Goal: Transaction & Acquisition: Purchase product/service

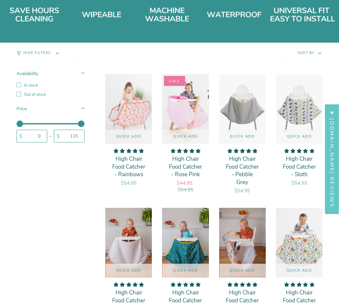
scroll to position [429, 0]
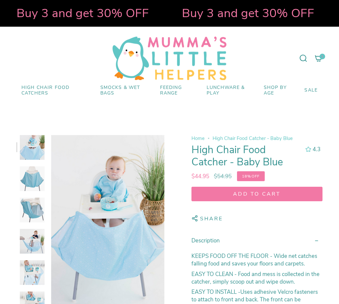
select select "pictures-first"
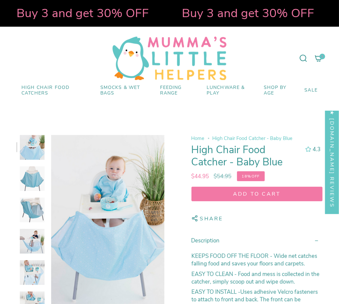
click at [42, 185] on img at bounding box center [32, 178] width 25 height 25
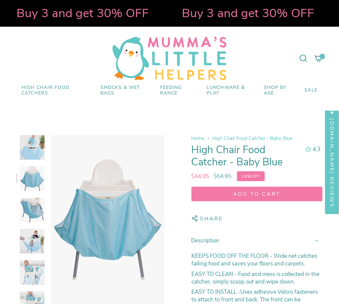
click at [35, 211] on img at bounding box center [32, 210] width 25 height 25
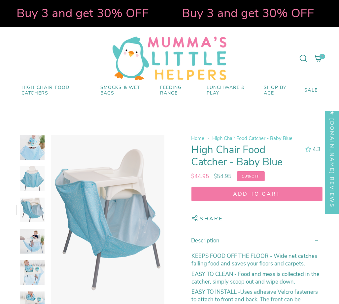
click at [33, 232] on img at bounding box center [32, 241] width 25 height 25
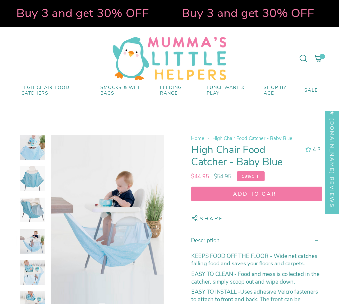
click at [34, 253] on img at bounding box center [32, 241] width 25 height 25
click at [313, 90] on span "SALE" at bounding box center [310, 91] width 13 height 6
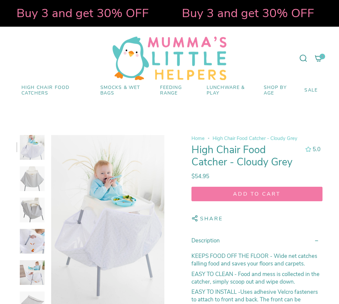
select select "pictures-first"
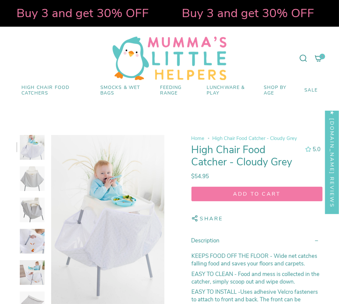
click at [30, 179] on img at bounding box center [32, 178] width 25 height 25
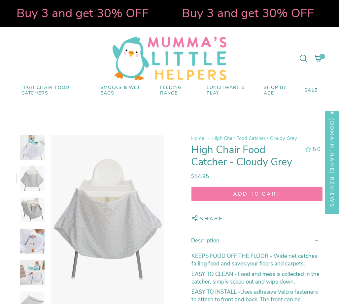
click at [36, 215] on img at bounding box center [32, 210] width 25 height 25
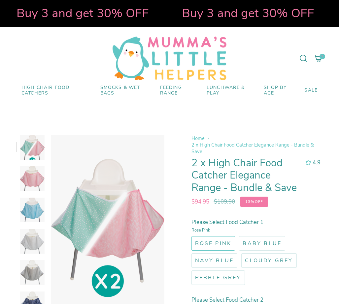
select select "pictures-first"
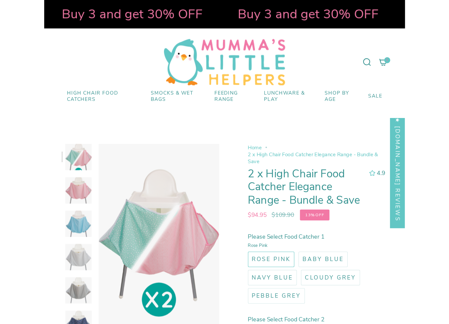
scroll to position [66, 0]
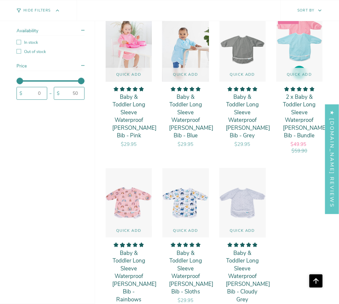
scroll to position [264, 0]
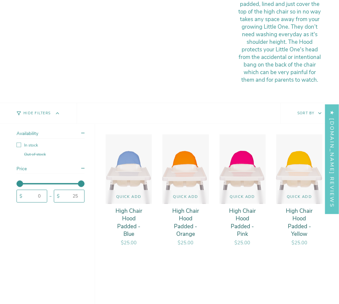
scroll to position [297, 0]
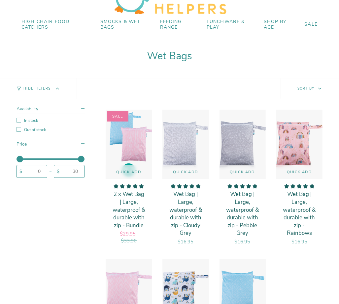
scroll to position [198, 0]
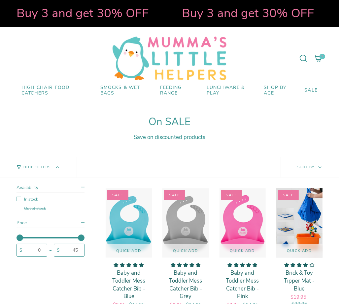
scroll to position [165, 0]
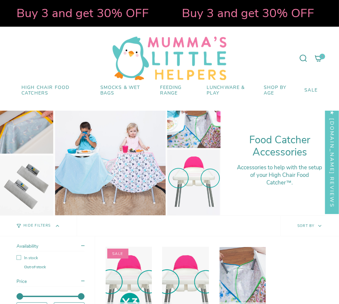
scroll to position [99, 0]
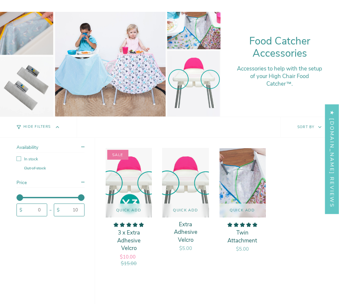
click at [193, 79] on div at bounding box center [110, 62] width 220 height 110
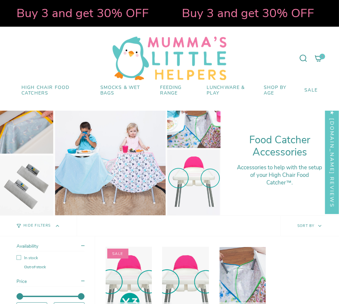
click at [37, 125] on div at bounding box center [110, 160] width 220 height 110
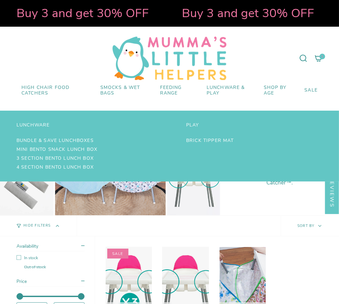
scroll to position [132, 0]
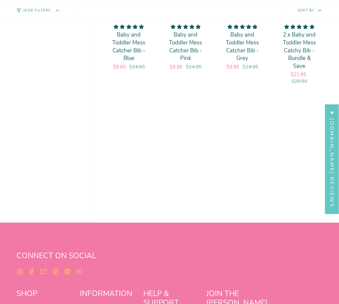
scroll to position [330, 0]
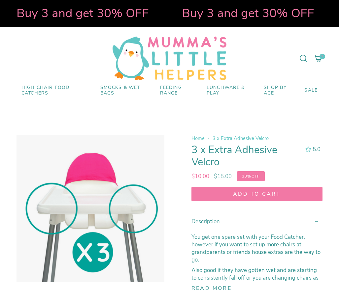
select select "pictures-first"
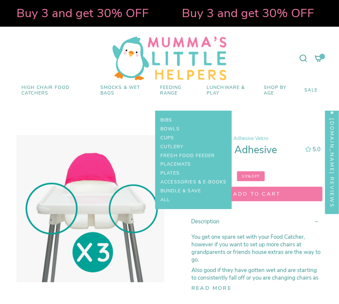
drag, startPoint x: 144, startPoint y: 231, endPoint x: 139, endPoint y: 229, distance: 4.9
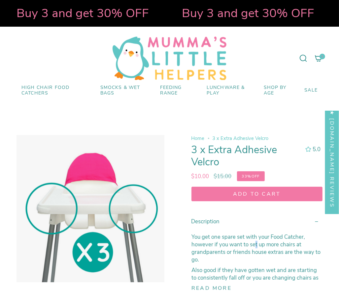
drag, startPoint x: 139, startPoint y: 229, endPoint x: 256, endPoint y: 247, distance: 118.3
click at [256, 247] on p "You get one spare set with your Food Catcher, however if you want to set up mor…" at bounding box center [256, 248] width 131 height 30
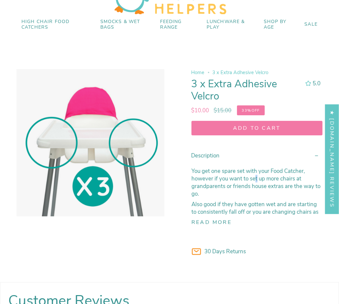
scroll to position [99, 0]
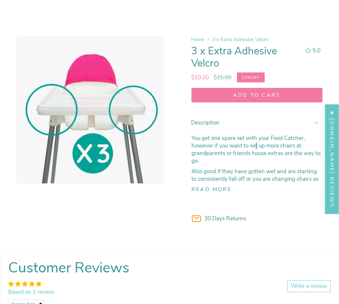
click at [237, 95] on span "Add to cart" at bounding box center [256, 95] width 119 height 7
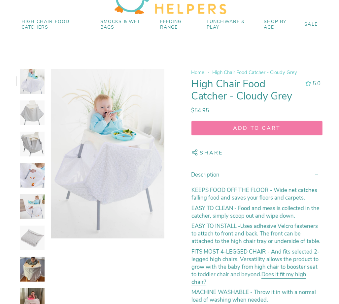
scroll to position [66, 0]
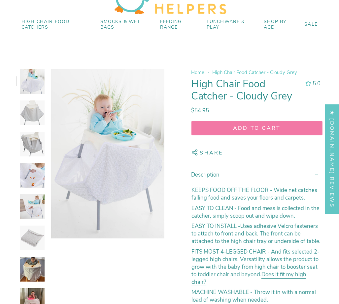
select select "pictures-first"
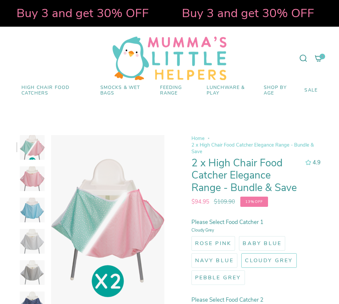
scroll to position [66, 0]
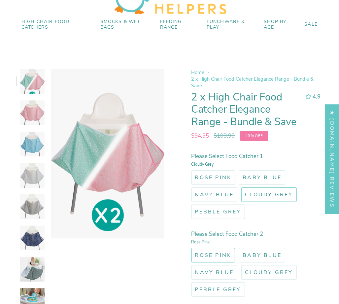
select select "pictures-first"
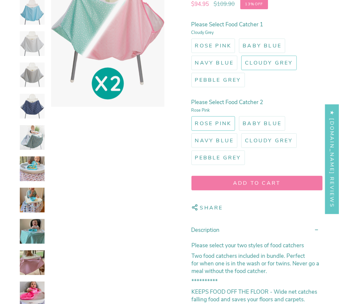
scroll to position [99, 0]
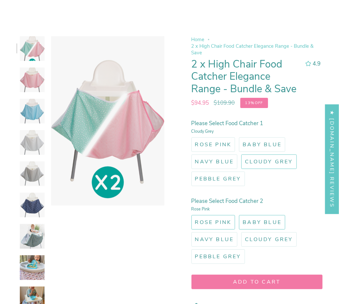
click at [257, 221] on span "Baby Blue" at bounding box center [261, 222] width 39 height 7
click at [237, 214] on input "Baby Blue" at bounding box center [237, 214] width 0 height 0
click at [255, 143] on span "Baby Blue" at bounding box center [261, 144] width 39 height 7
click at [237, 136] on input "Baby Blue" at bounding box center [237, 136] width 0 height 0
click at [30, 118] on img at bounding box center [32, 111] width 25 height 25
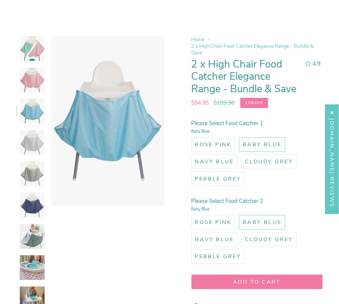
click at [30, 143] on img at bounding box center [32, 142] width 25 height 25
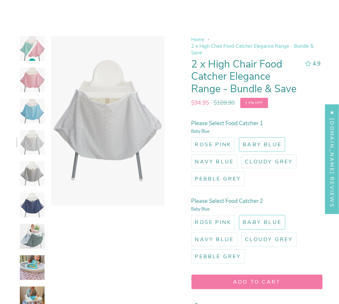
click at [32, 163] on img at bounding box center [32, 174] width 25 height 25
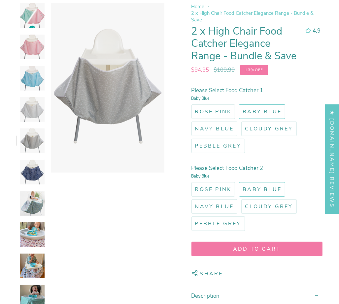
scroll to position [198, 0]
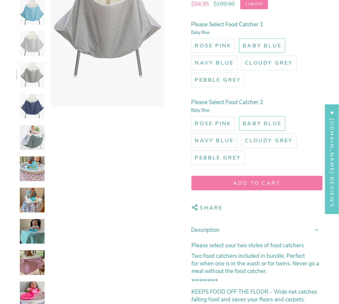
click at [31, 42] on img at bounding box center [32, 43] width 25 height 25
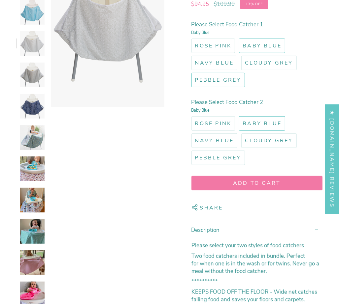
click at [226, 78] on span "Pebble Grey" at bounding box center [218, 79] width 46 height 7
click at [190, 72] on input "Pebble Grey" at bounding box center [190, 72] width 0 height 0
click at [215, 83] on label "Pebble Grey" at bounding box center [217, 80] width 53 height 15
click at [190, 72] on input "Pebble Grey" at bounding box center [190, 72] width 0 height 0
click at [258, 67] on label "Cloudy Grey" at bounding box center [268, 63] width 55 height 15
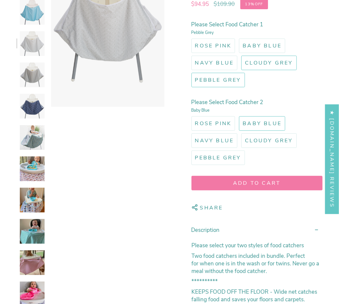
click at [240, 54] on input "Cloudy Grey" at bounding box center [240, 54] width 0 height 0
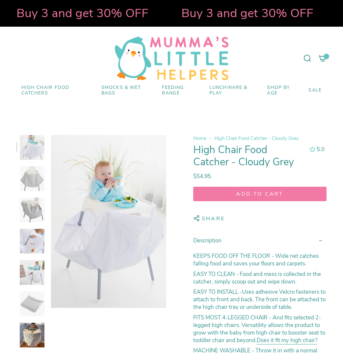
select select "pictures-first"
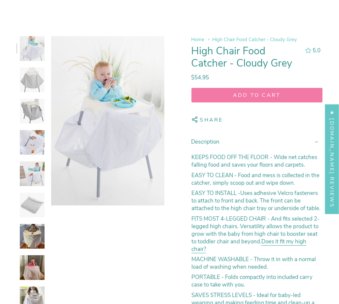
scroll to position [99, 0]
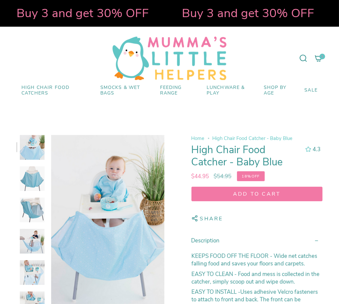
select select "pictures-first"
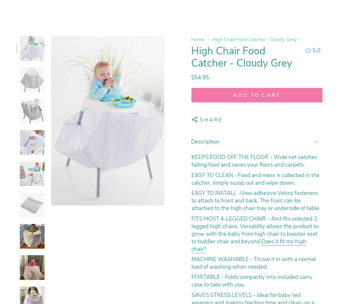
click at [33, 85] on img at bounding box center [32, 80] width 25 height 25
select select "pictures-first"
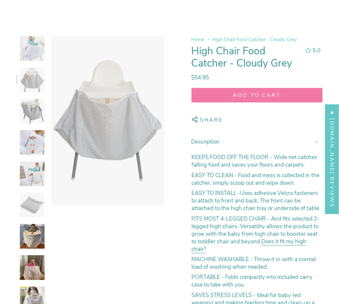
click at [34, 104] on img at bounding box center [32, 111] width 25 height 25
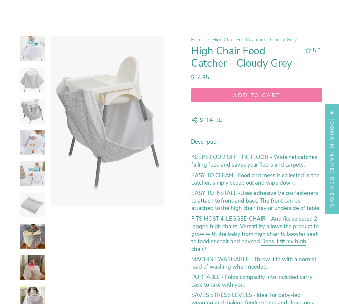
click at [30, 202] on img at bounding box center [32, 205] width 25 height 25
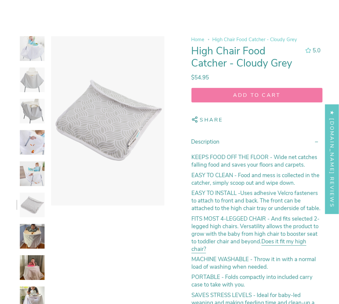
click at [30, 232] on img at bounding box center [32, 236] width 25 height 25
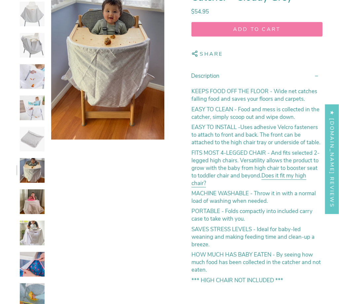
click at [32, 263] on img at bounding box center [32, 264] width 25 height 25
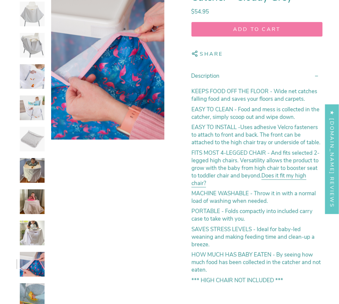
click at [29, 288] on img at bounding box center [32, 295] width 25 height 25
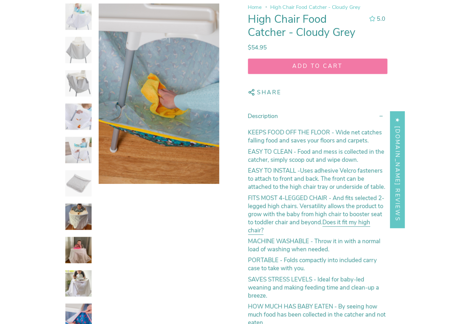
scroll to position [66, 0]
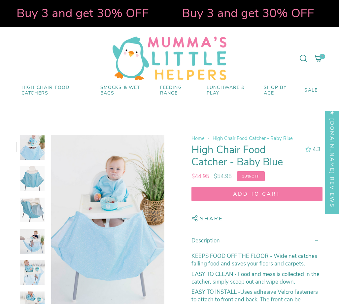
select select "pictures-first"
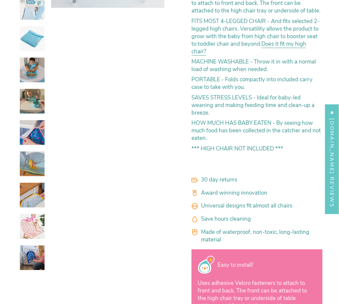
scroll to position [330, 0]
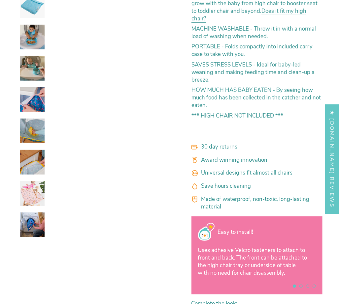
click at [39, 150] on img at bounding box center [32, 162] width 25 height 25
click at [38, 121] on img at bounding box center [32, 131] width 25 height 25
drag, startPoint x: 37, startPoint y: 95, endPoint x: 38, endPoint y: 91, distance: 4.4
click at [37, 95] on img at bounding box center [32, 99] width 25 height 25
click at [34, 36] on img at bounding box center [32, 37] width 25 height 25
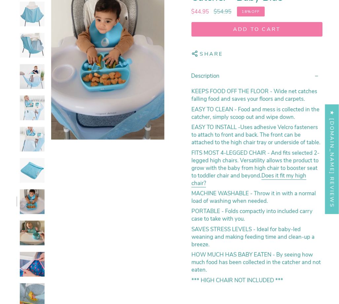
scroll to position [99, 0]
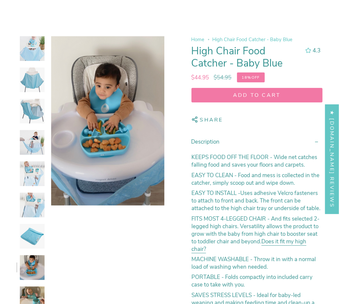
click at [32, 171] on img at bounding box center [32, 174] width 25 height 25
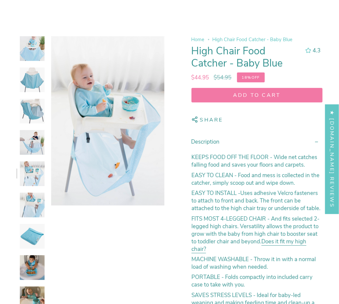
click at [31, 145] on img at bounding box center [32, 142] width 25 height 25
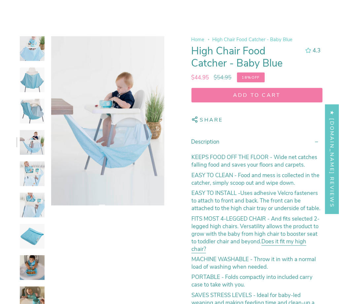
click at [29, 74] on img at bounding box center [32, 80] width 25 height 25
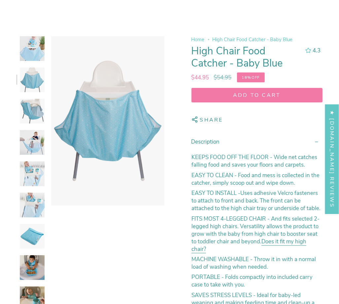
click at [259, 97] on span "submit" at bounding box center [256, 94] width 5 height 5
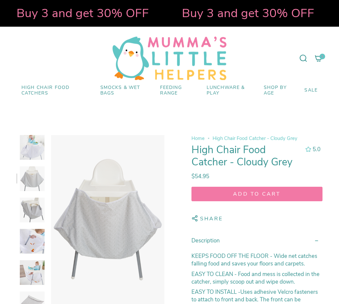
scroll to position [66, 0]
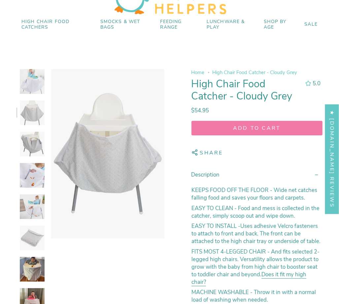
select select "pictures-first"
click at [36, 137] on img at bounding box center [32, 144] width 25 height 25
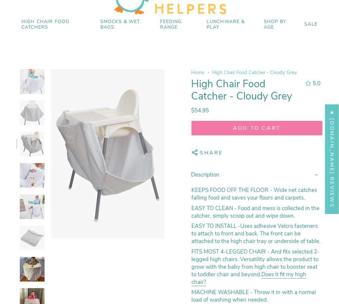
click at [26, 168] on img at bounding box center [32, 175] width 25 height 25
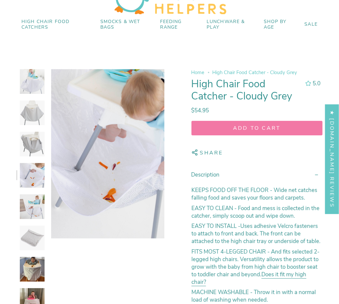
click at [29, 205] on img at bounding box center [32, 206] width 25 height 25
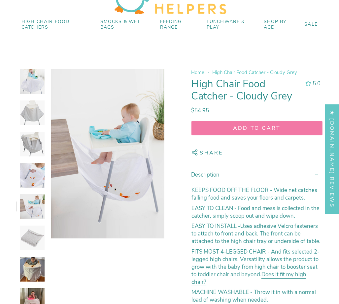
click at [28, 242] on img at bounding box center [32, 238] width 25 height 25
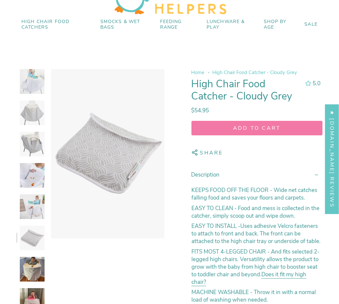
click at [23, 264] on img at bounding box center [32, 269] width 25 height 25
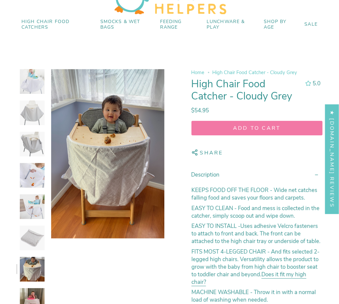
scroll to position [165, 0]
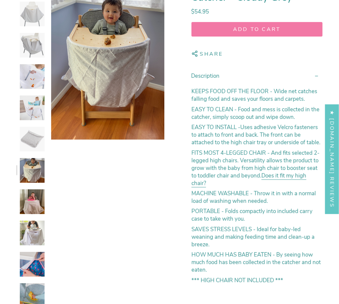
click at [26, 232] on img at bounding box center [32, 233] width 25 height 25
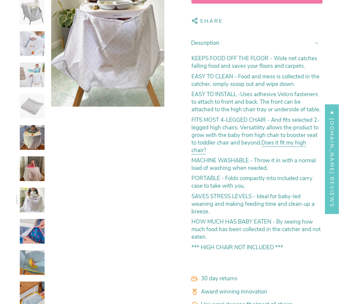
scroll to position [66, 0]
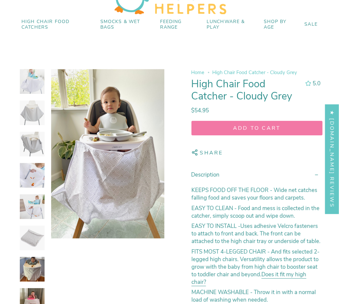
click at [42, 82] on img at bounding box center [32, 81] width 25 height 25
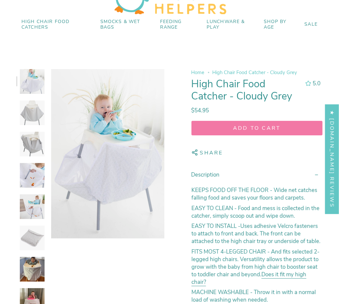
click at [30, 109] on img at bounding box center [32, 113] width 25 height 25
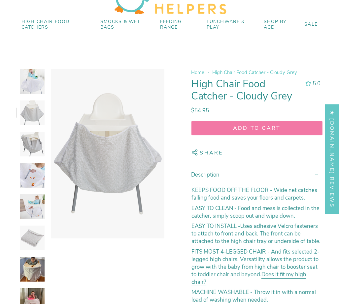
click at [29, 139] on img at bounding box center [32, 144] width 25 height 25
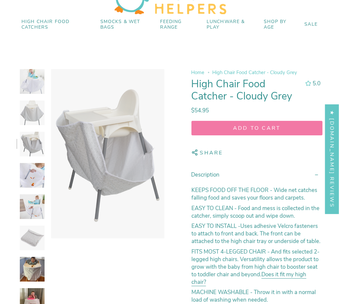
click at [223, 129] on span "Add to cart" at bounding box center [256, 128] width 119 height 7
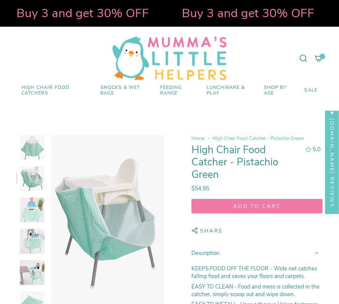
select select "pictures-first"
click at [32, 198] on img at bounding box center [32, 210] width 25 height 25
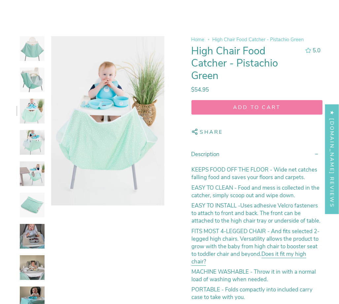
scroll to position [99, 0]
click at [28, 136] on img at bounding box center [32, 142] width 25 height 25
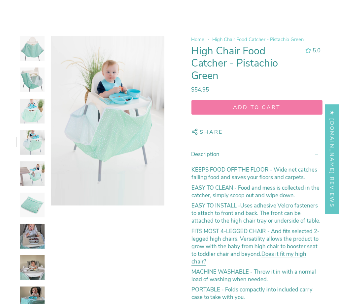
click at [32, 177] on img at bounding box center [32, 174] width 25 height 25
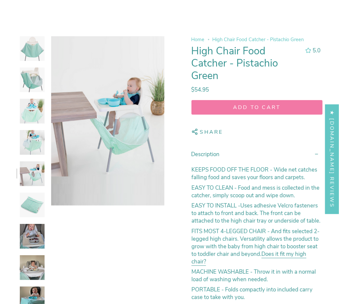
click at [34, 201] on img at bounding box center [32, 205] width 25 height 25
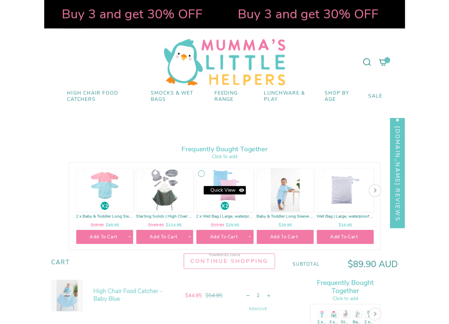
scroll to position [99, 0]
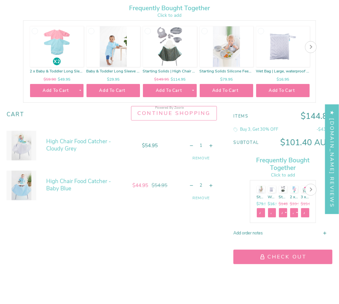
scroll to position [198, 0]
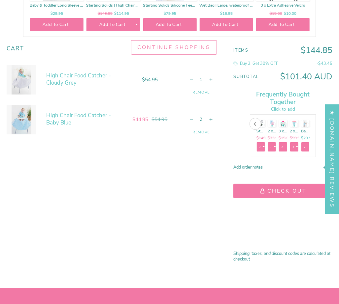
click at [186, 121] on button "button" at bounding box center [191, 119] width 12 height 13
type input "1"
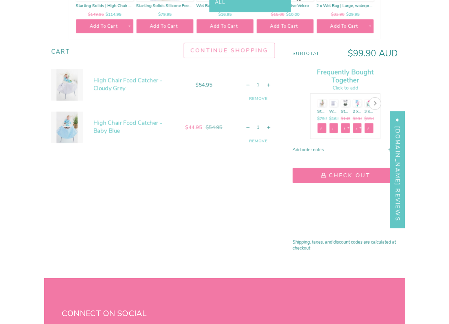
scroll to position [0, 0]
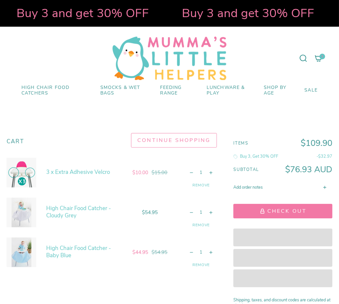
click at [315, 60] on icon at bounding box center [318, 58] width 8 height 8
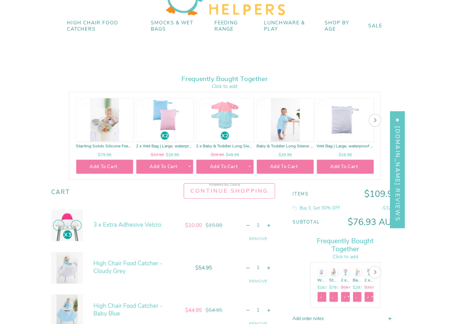
scroll to position [198, 0]
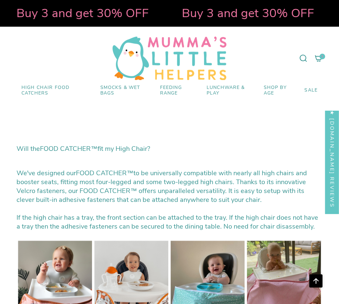
select select "pictures-first"
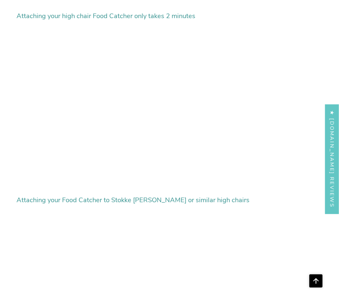
scroll to position [1833, 0]
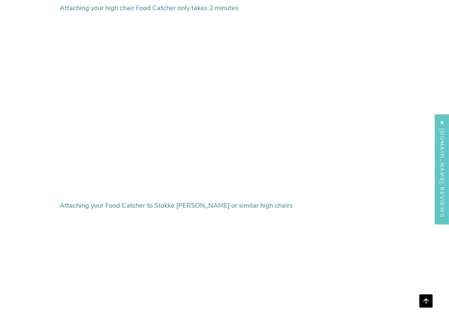
scroll to position [1759, 0]
